Goal: Task Accomplishment & Management: Use online tool/utility

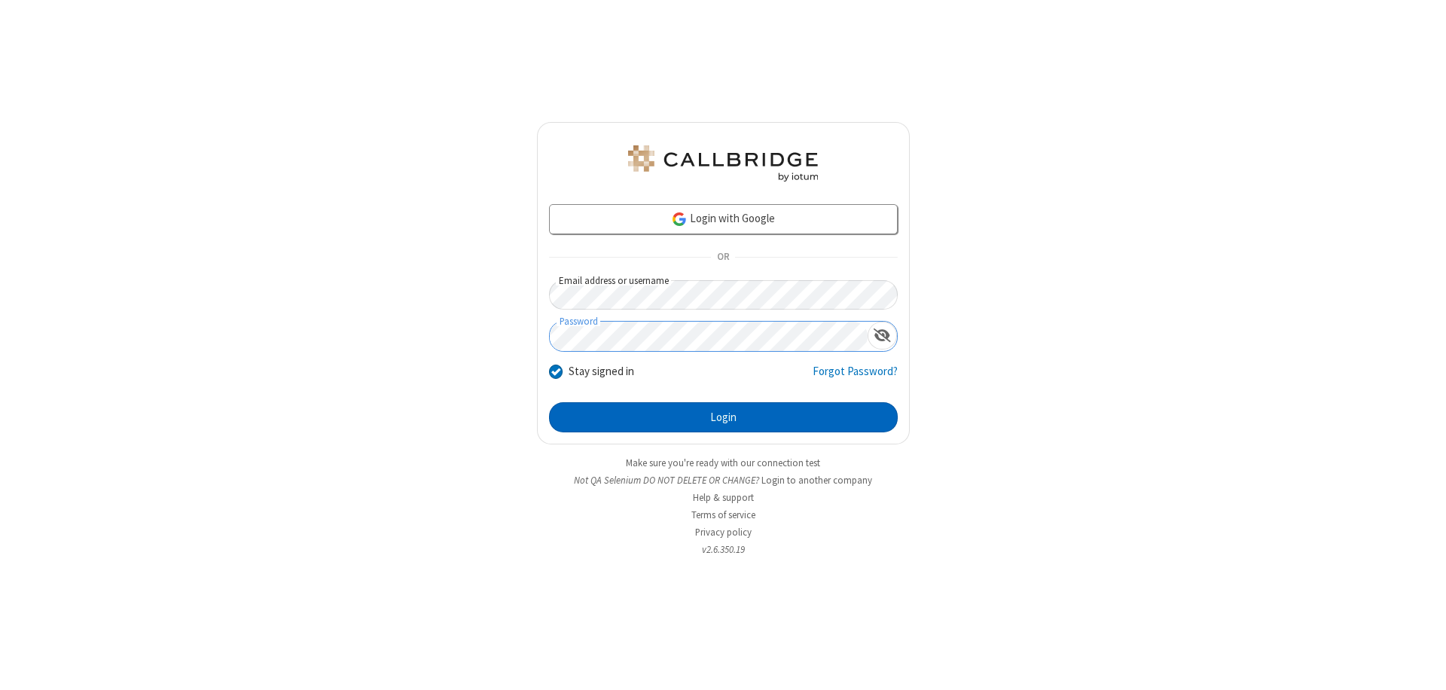
click at [723, 417] on button "Login" at bounding box center [723, 417] width 349 height 30
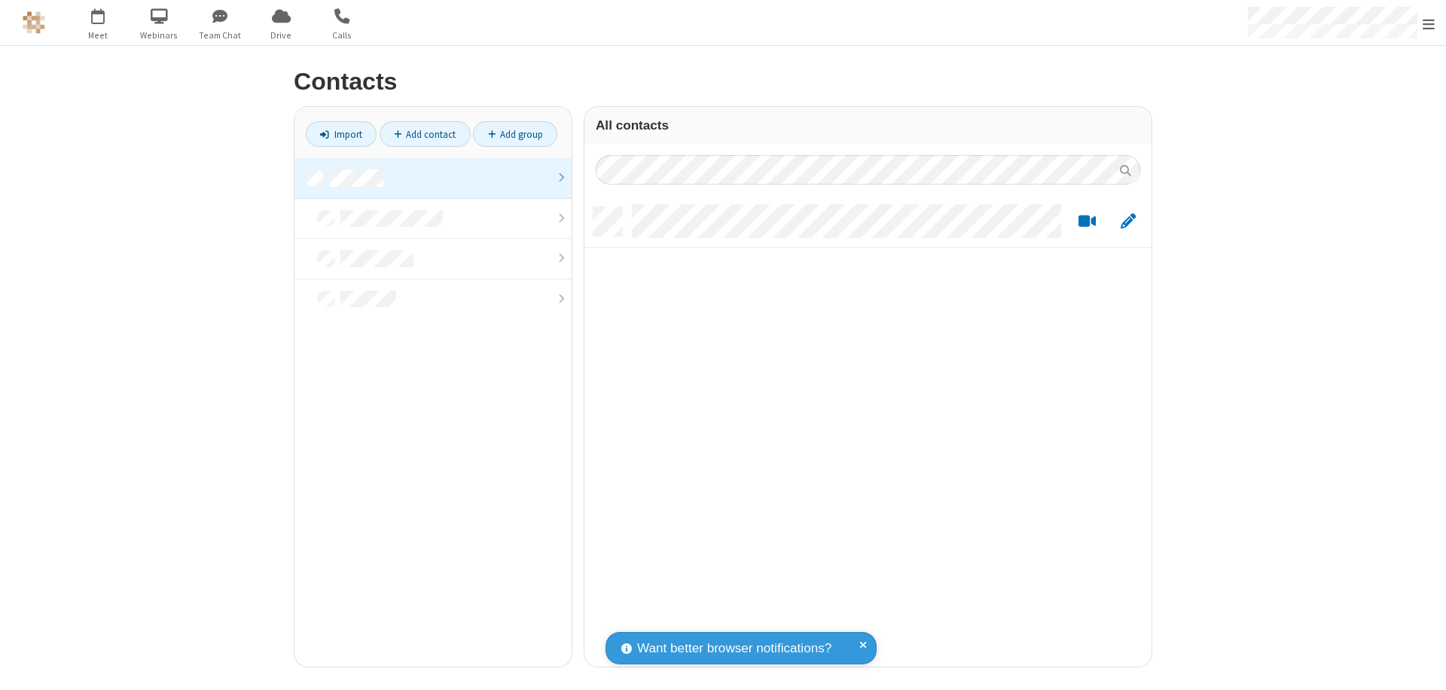
scroll to position [460, 556]
click at [433, 178] on link at bounding box center [433, 178] width 277 height 41
click at [341, 134] on link "Import" at bounding box center [341, 134] width 71 height 26
